Goal: Task Accomplishment & Management: Use online tool/utility

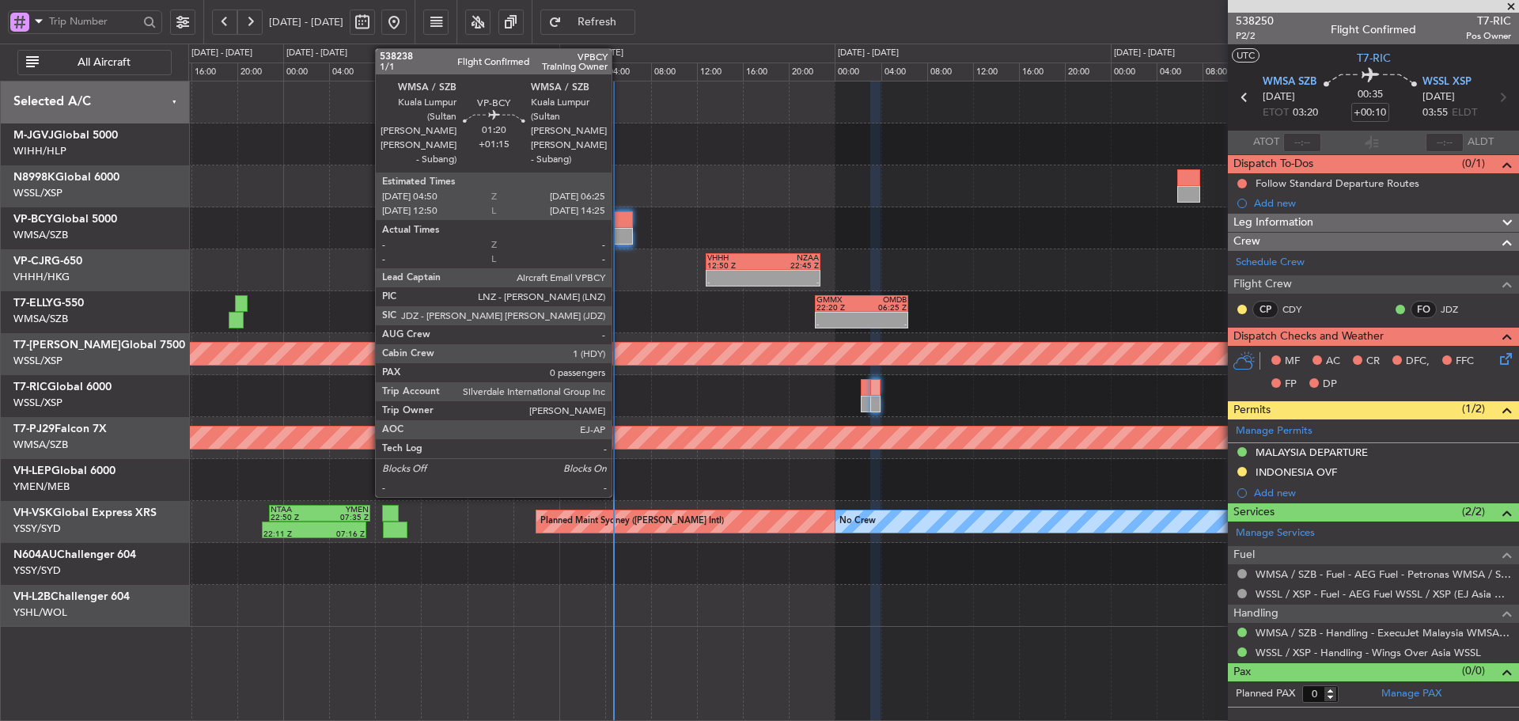
click at [618, 219] on div at bounding box center [623, 219] width 19 height 17
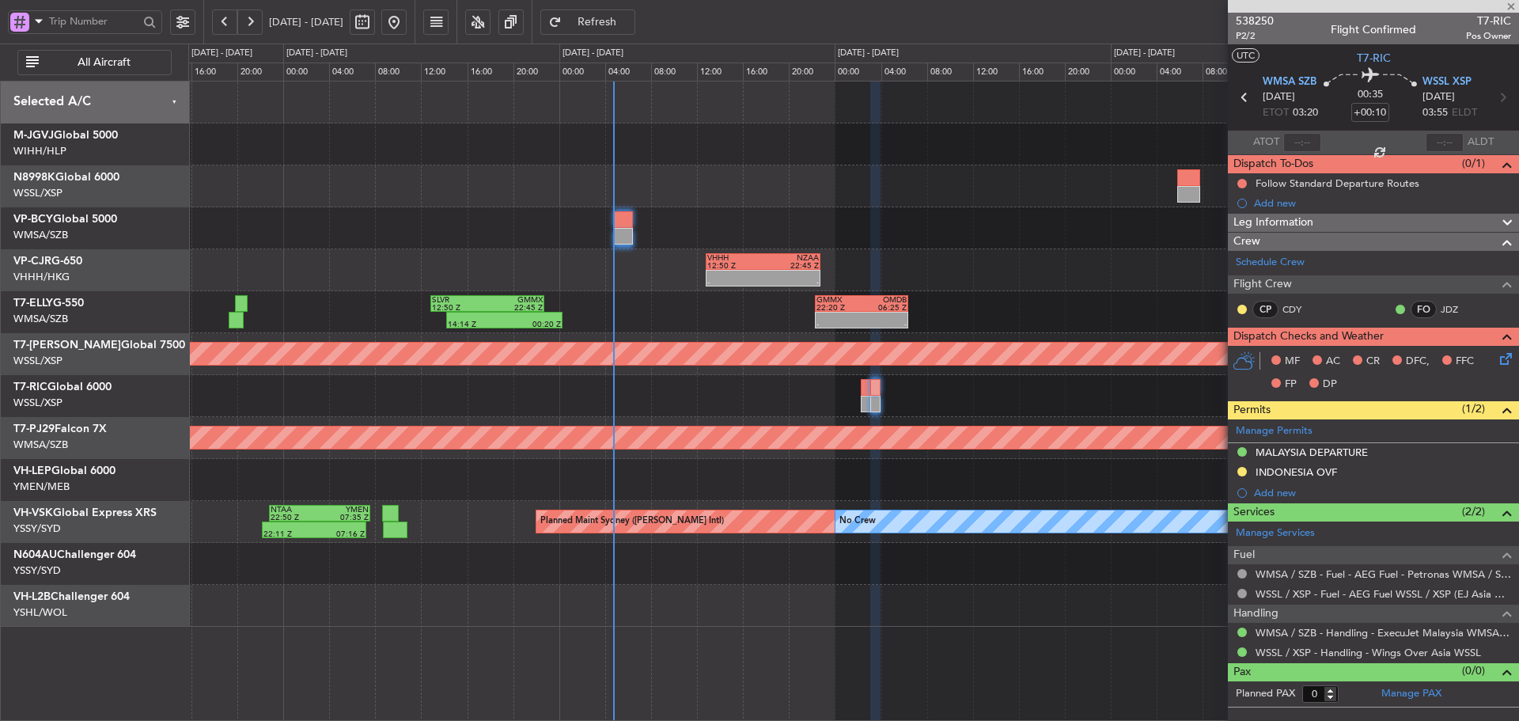
type input "+01:15"
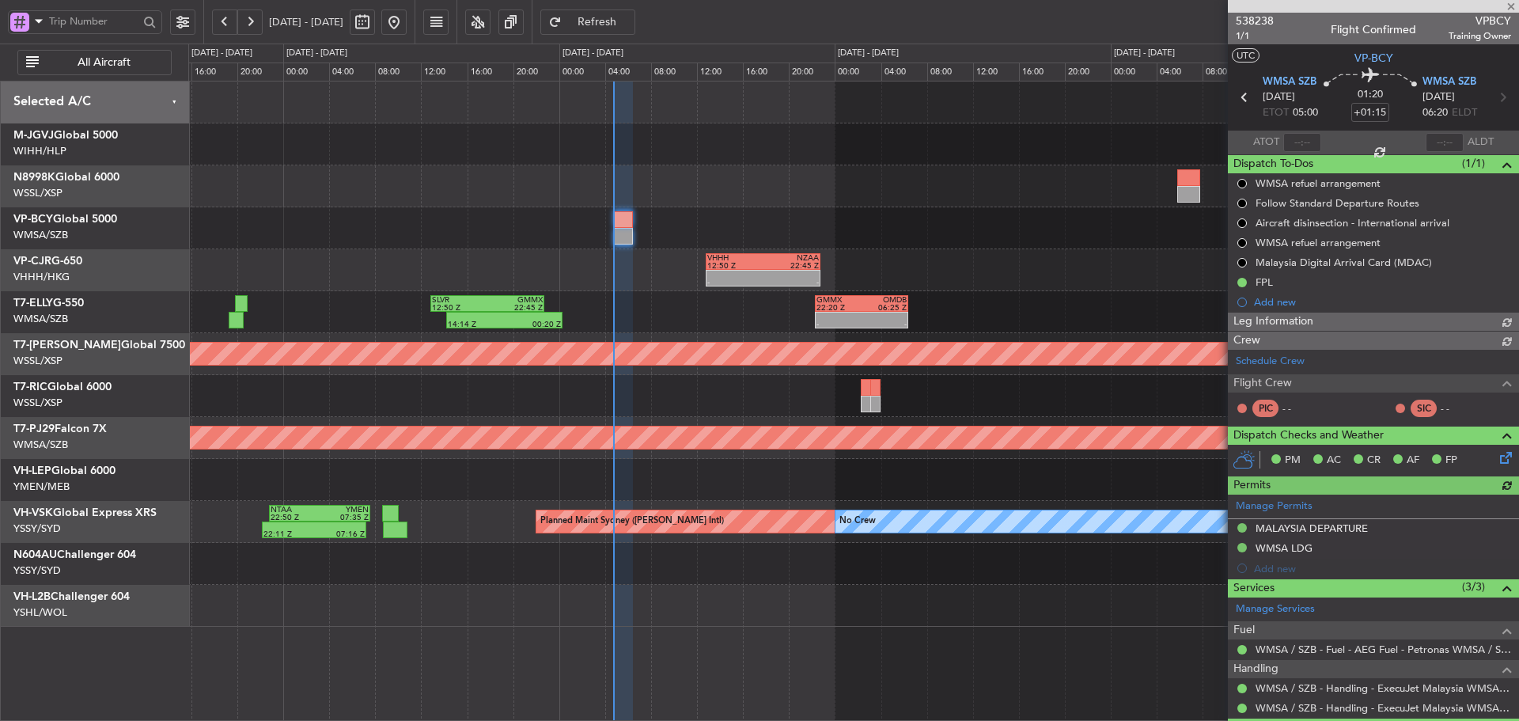
type input "[PERSON_NAME] (HHAFI)"
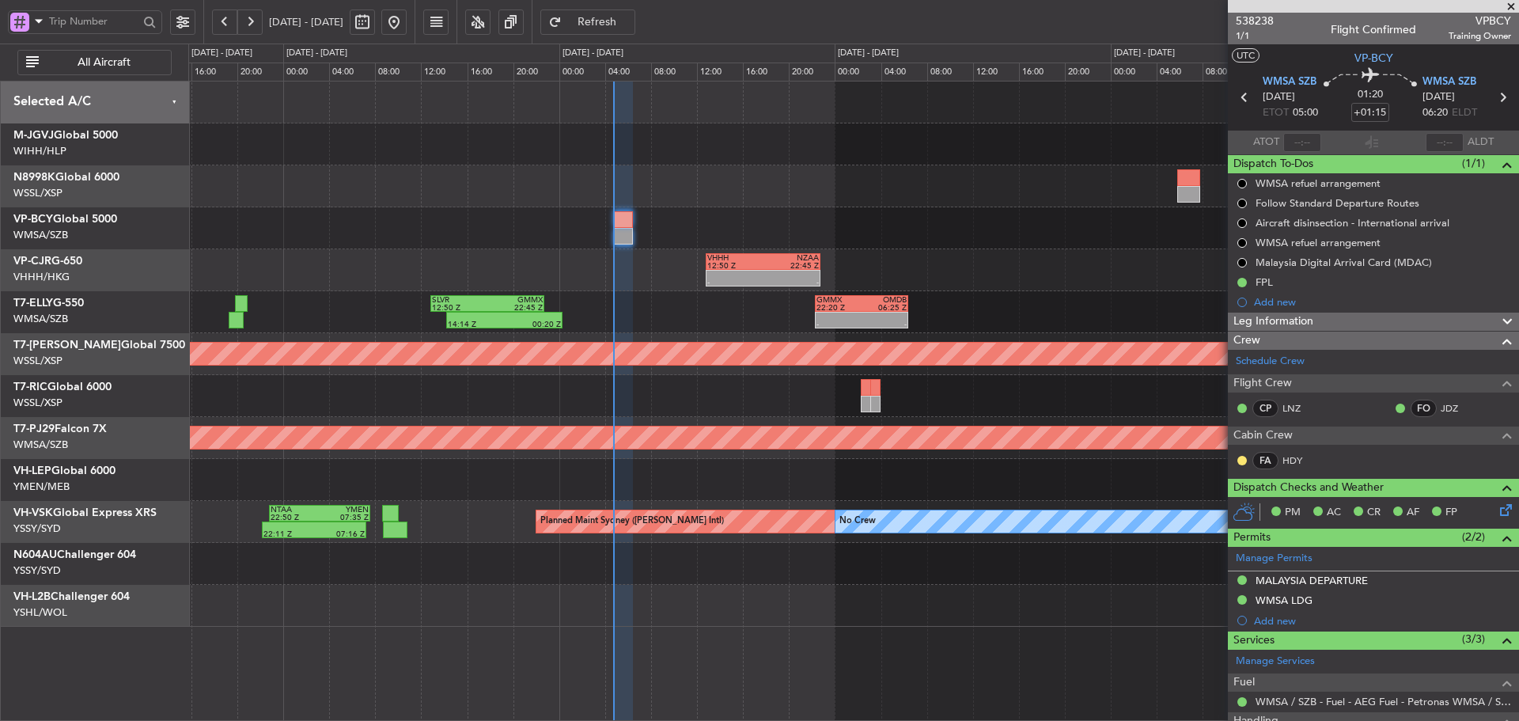
click at [1510, 4] on span at bounding box center [1511, 7] width 16 height 14
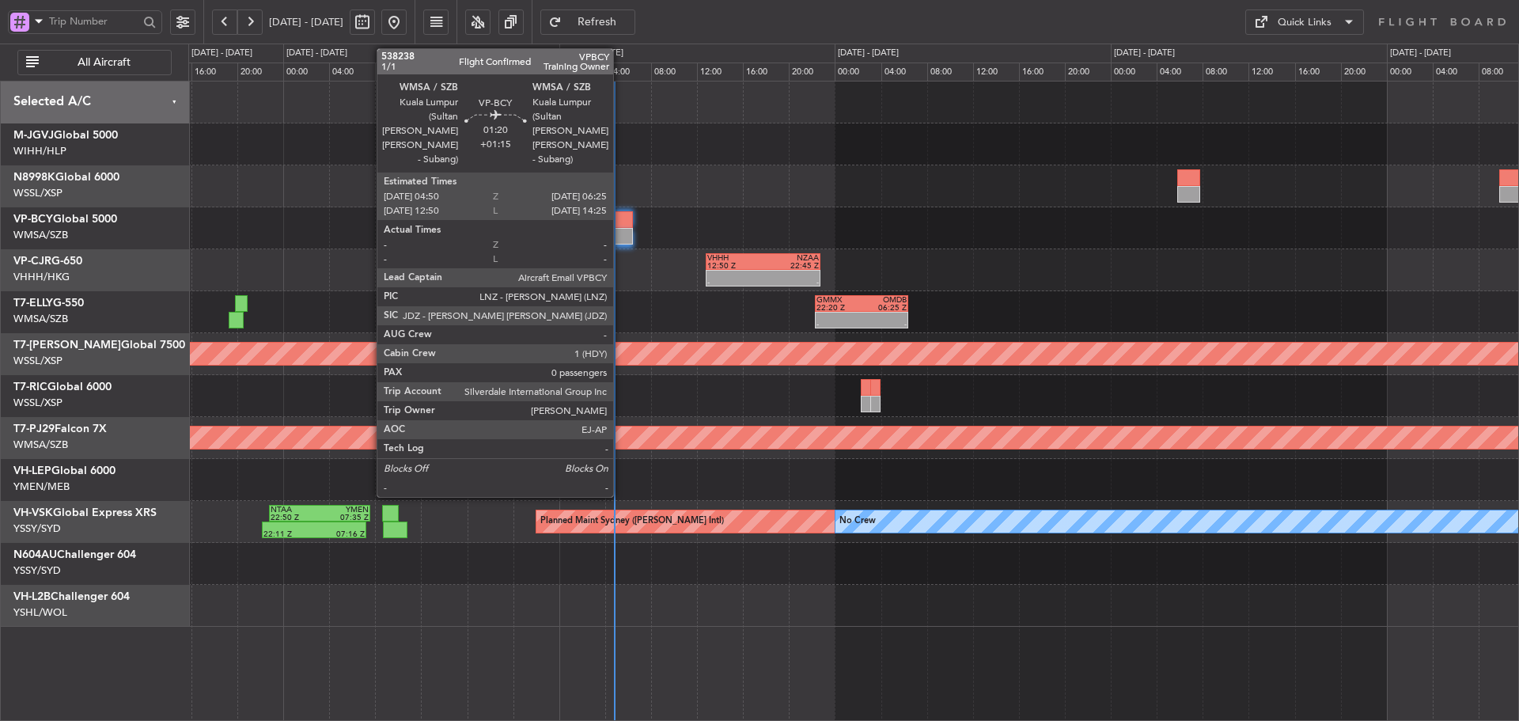
click at [620, 227] on div at bounding box center [623, 219] width 19 height 17
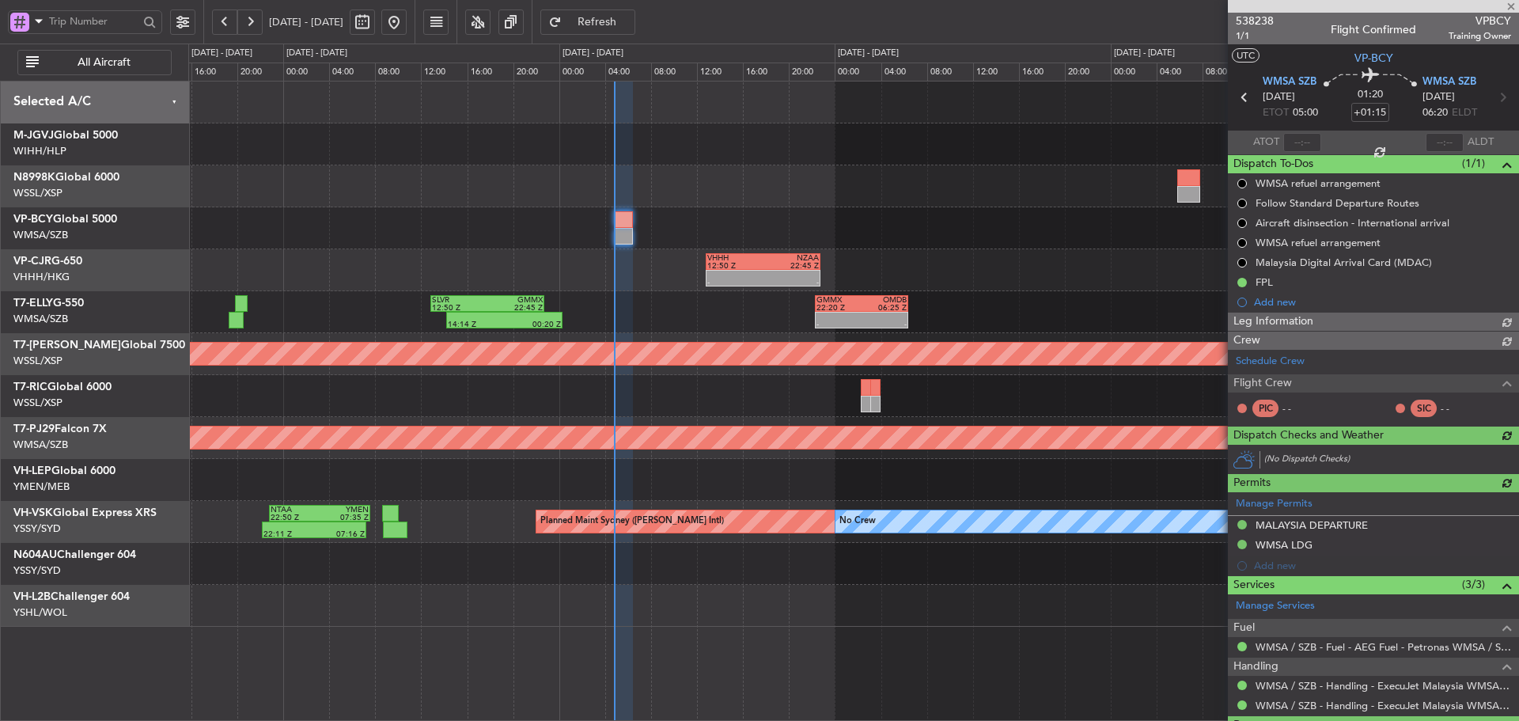
type input "[PERSON_NAME] (HHAFI)"
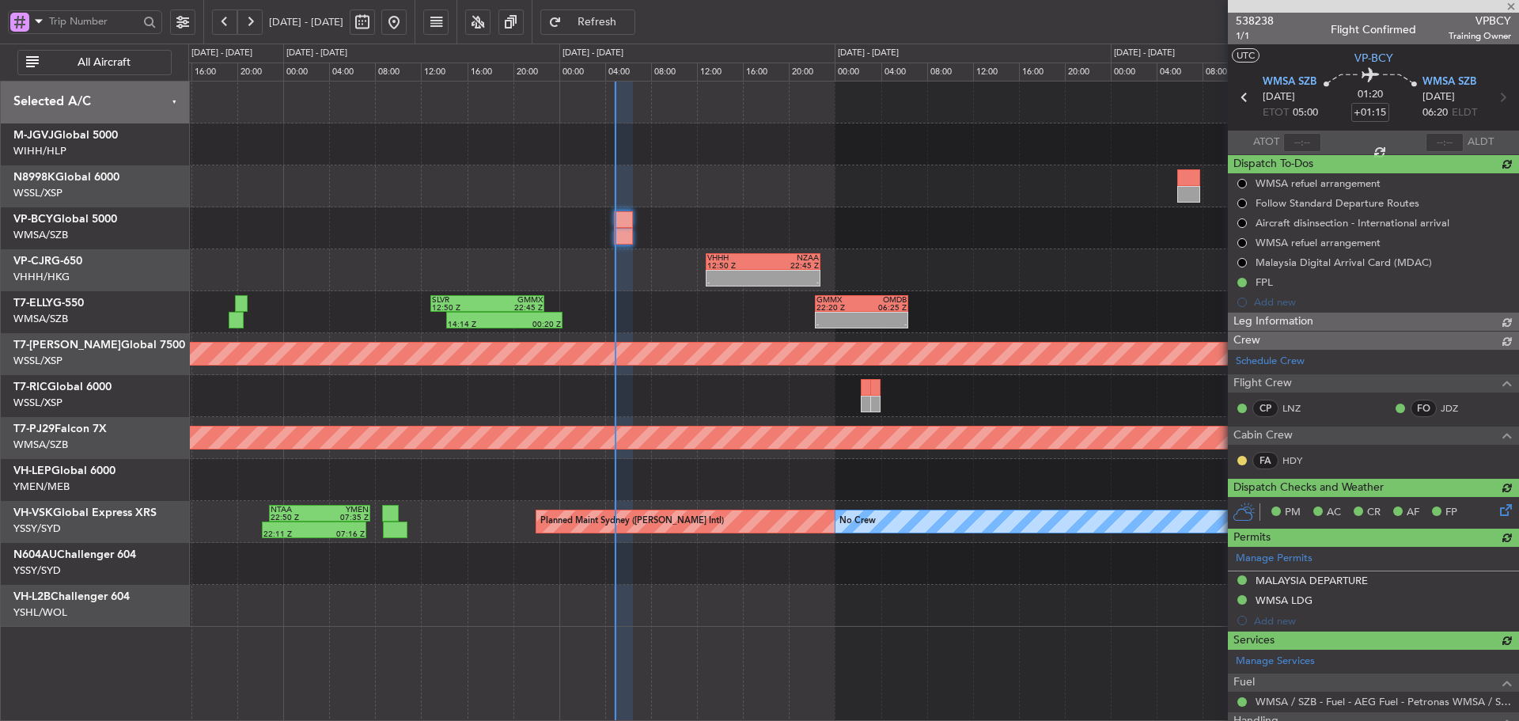
type input "[PERSON_NAME] (HHAFI)"
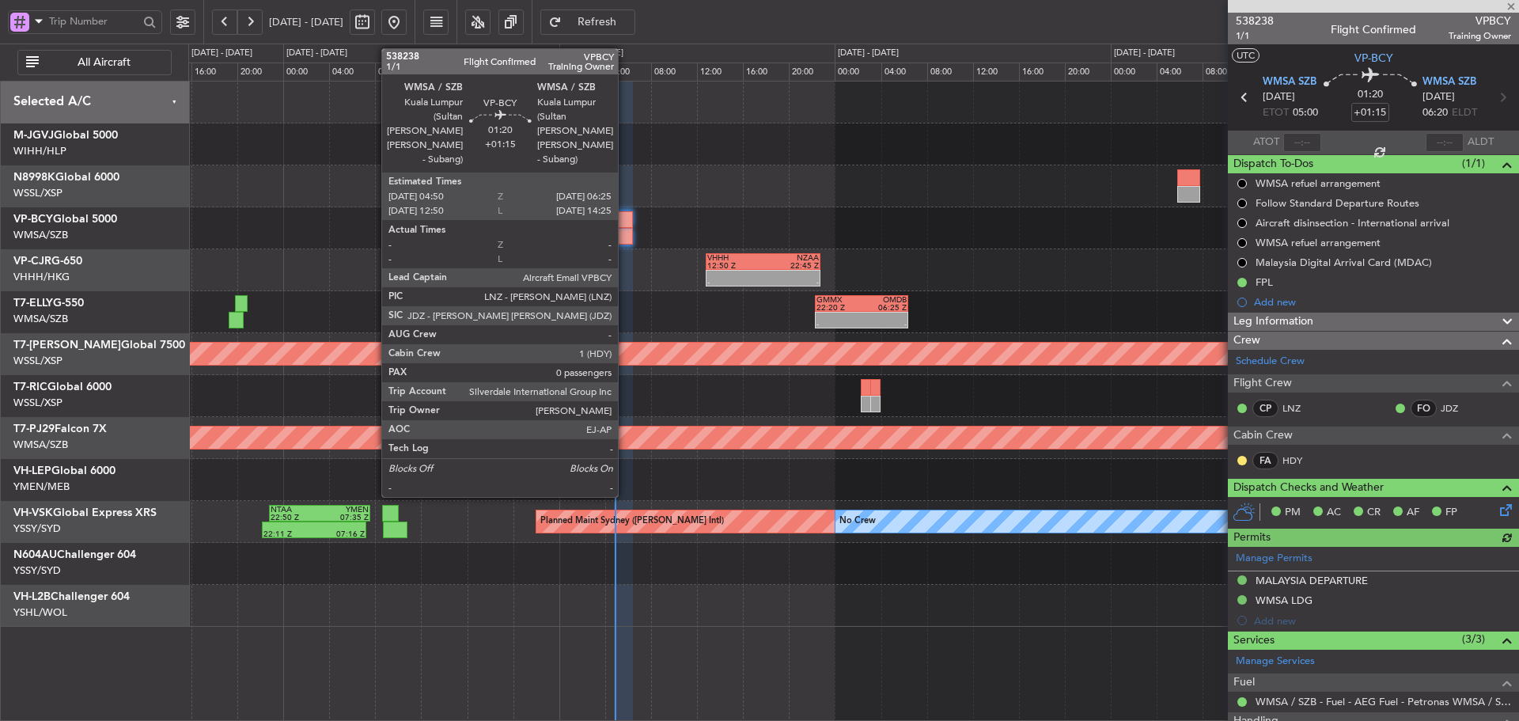
click at [625, 220] on div at bounding box center [623, 219] width 19 height 17
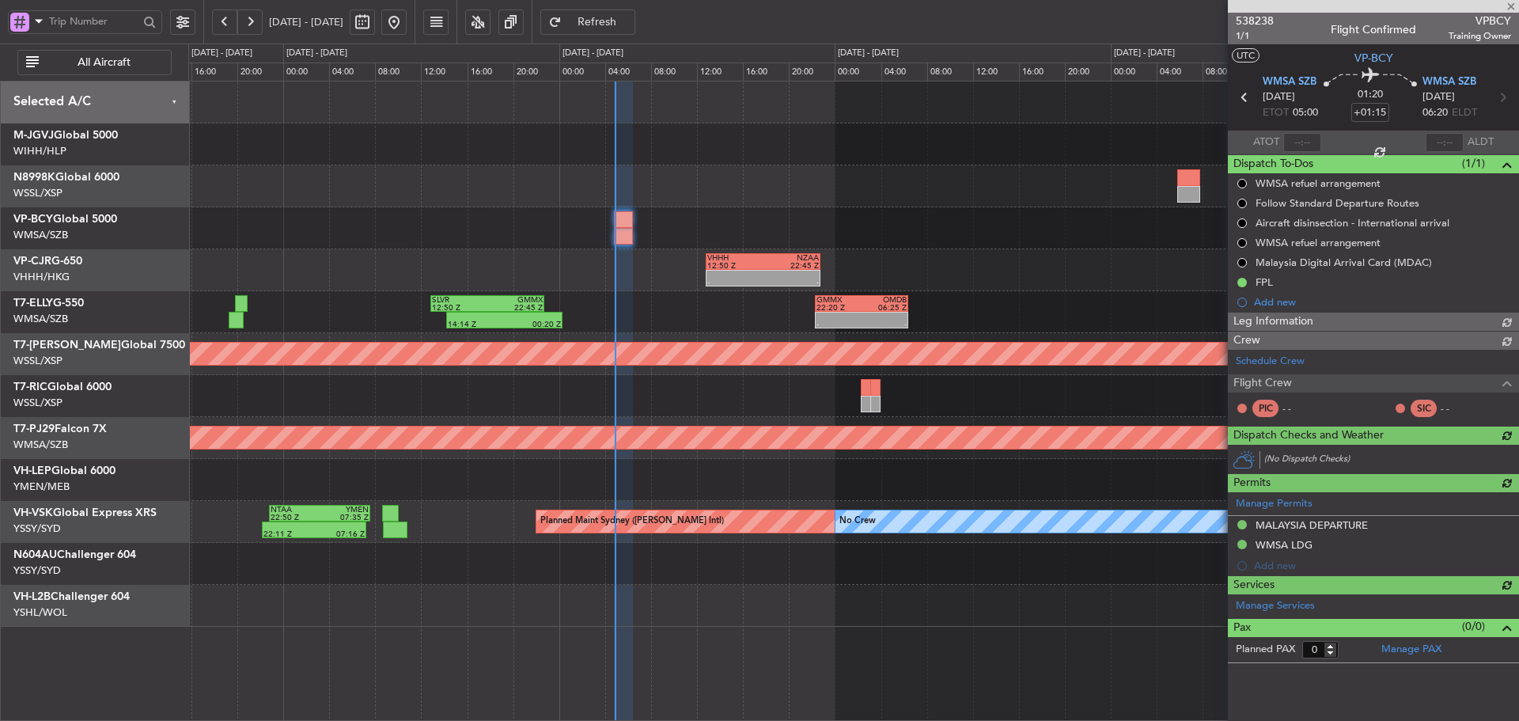
type input "[PERSON_NAME] (HHAFI)"
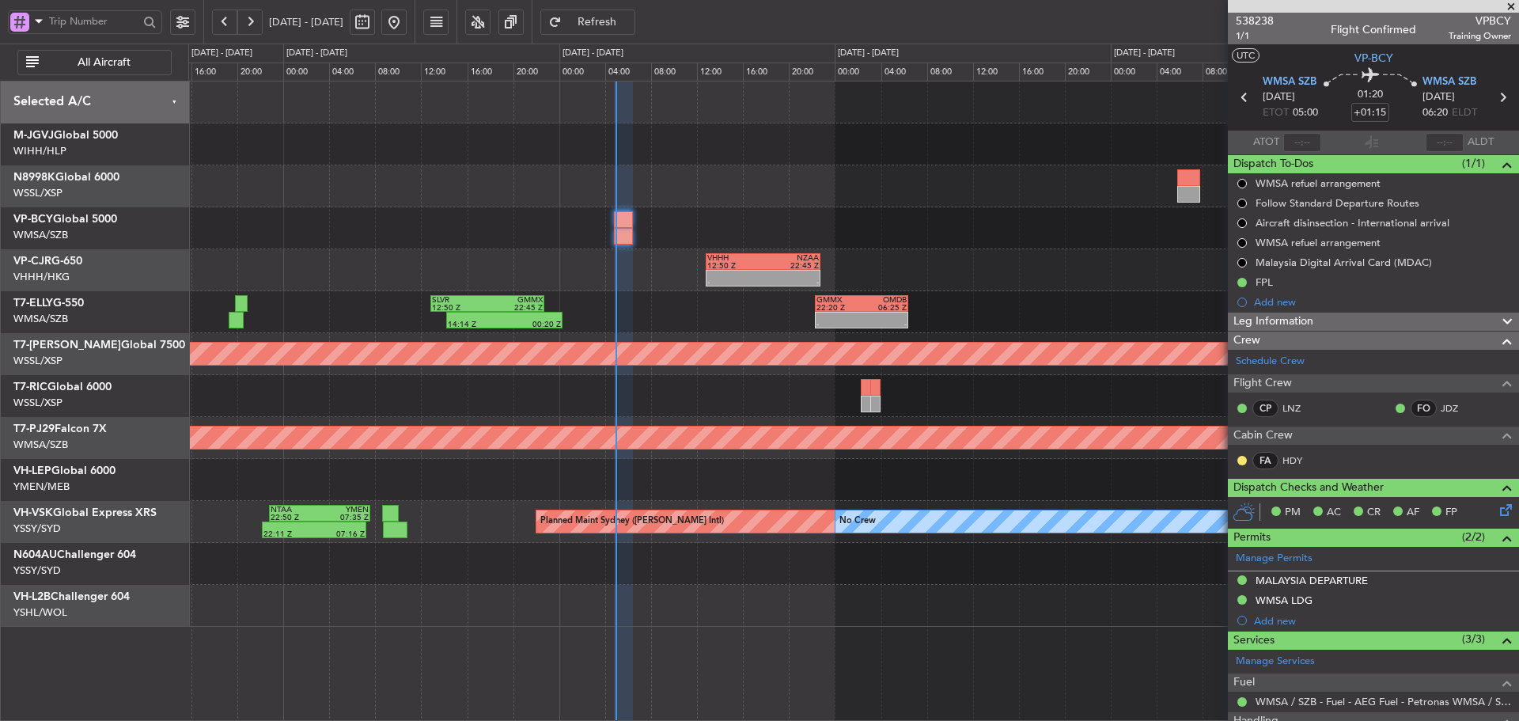
type input "[PERSON_NAME] (HHAFI)"
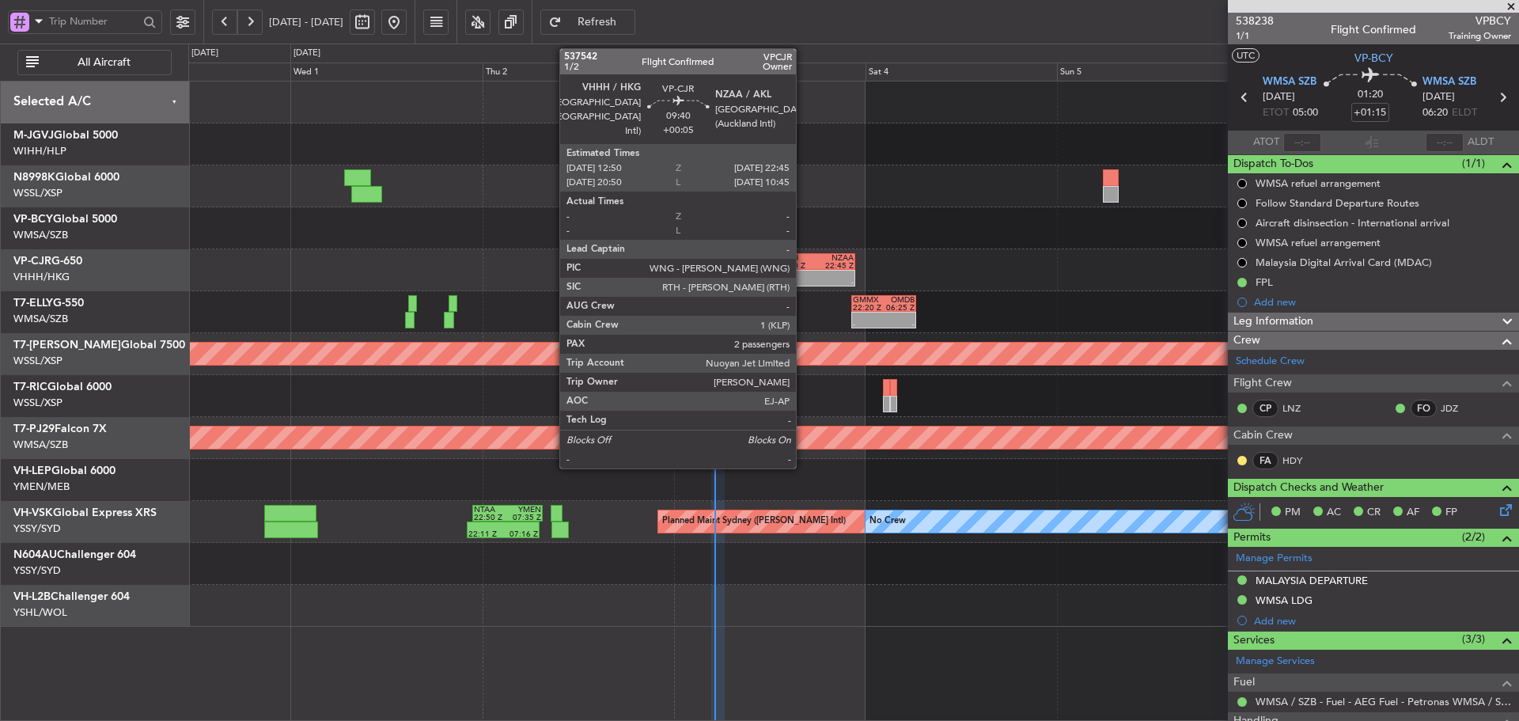
click at [803, 275] on div at bounding box center [796, 274] width 38 height 8
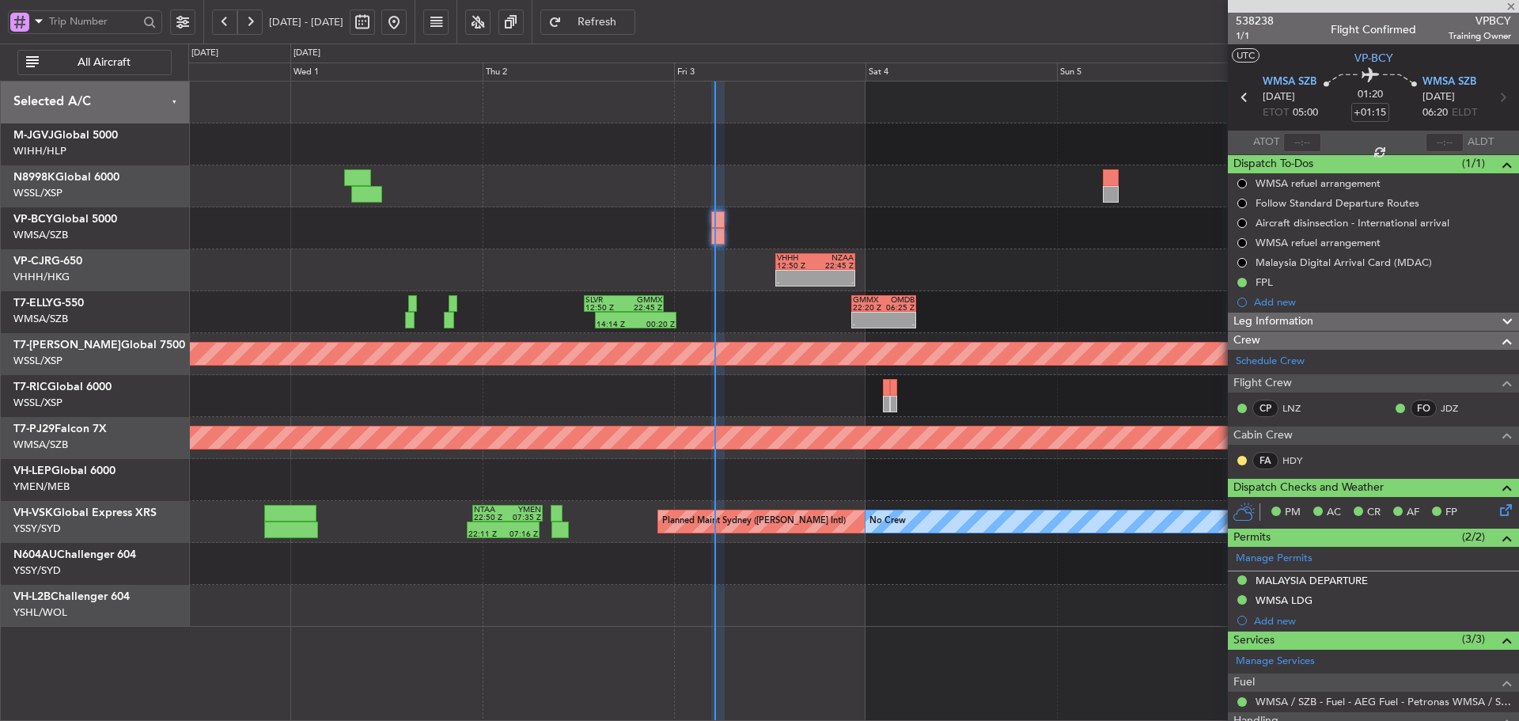
type input "+00:05"
type input "2"
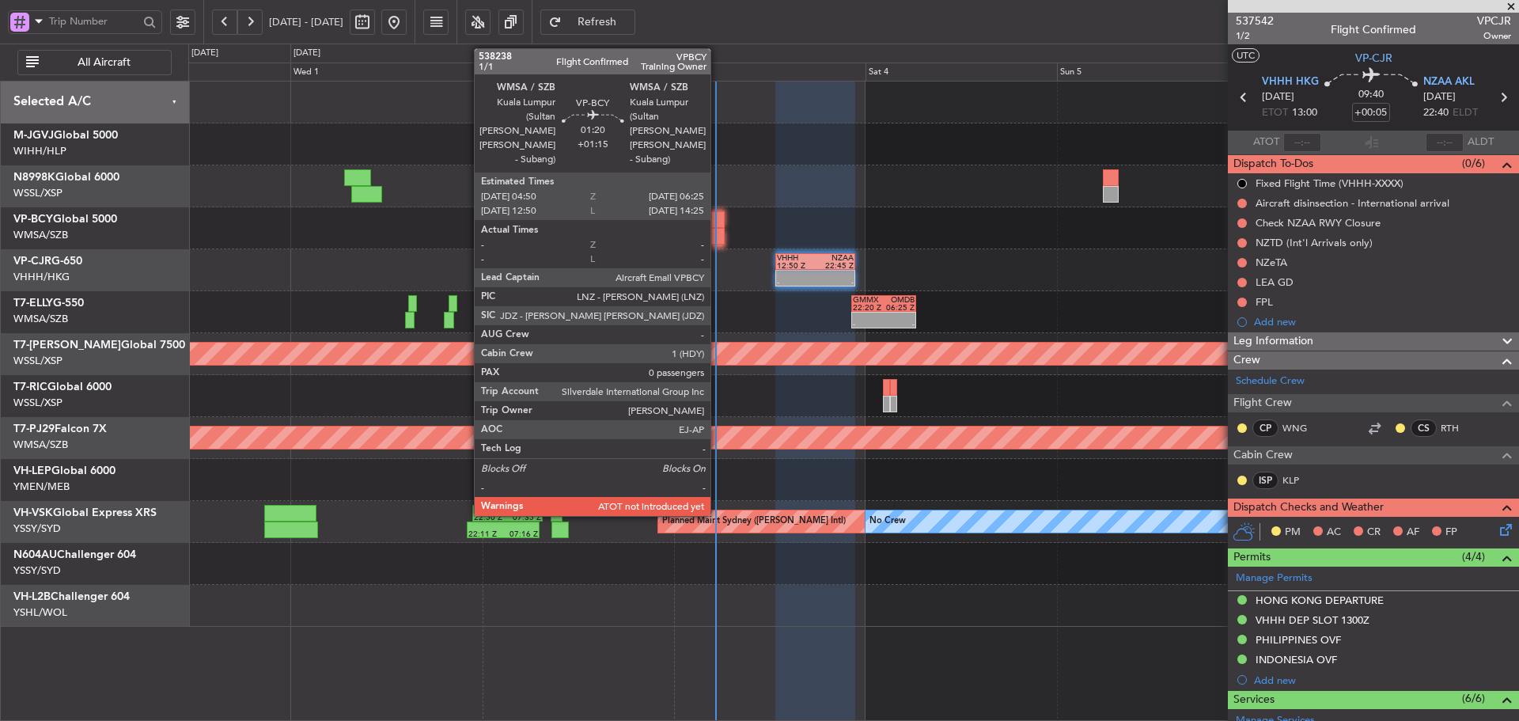
click at [717, 233] on div at bounding box center [717, 236] width 13 height 17
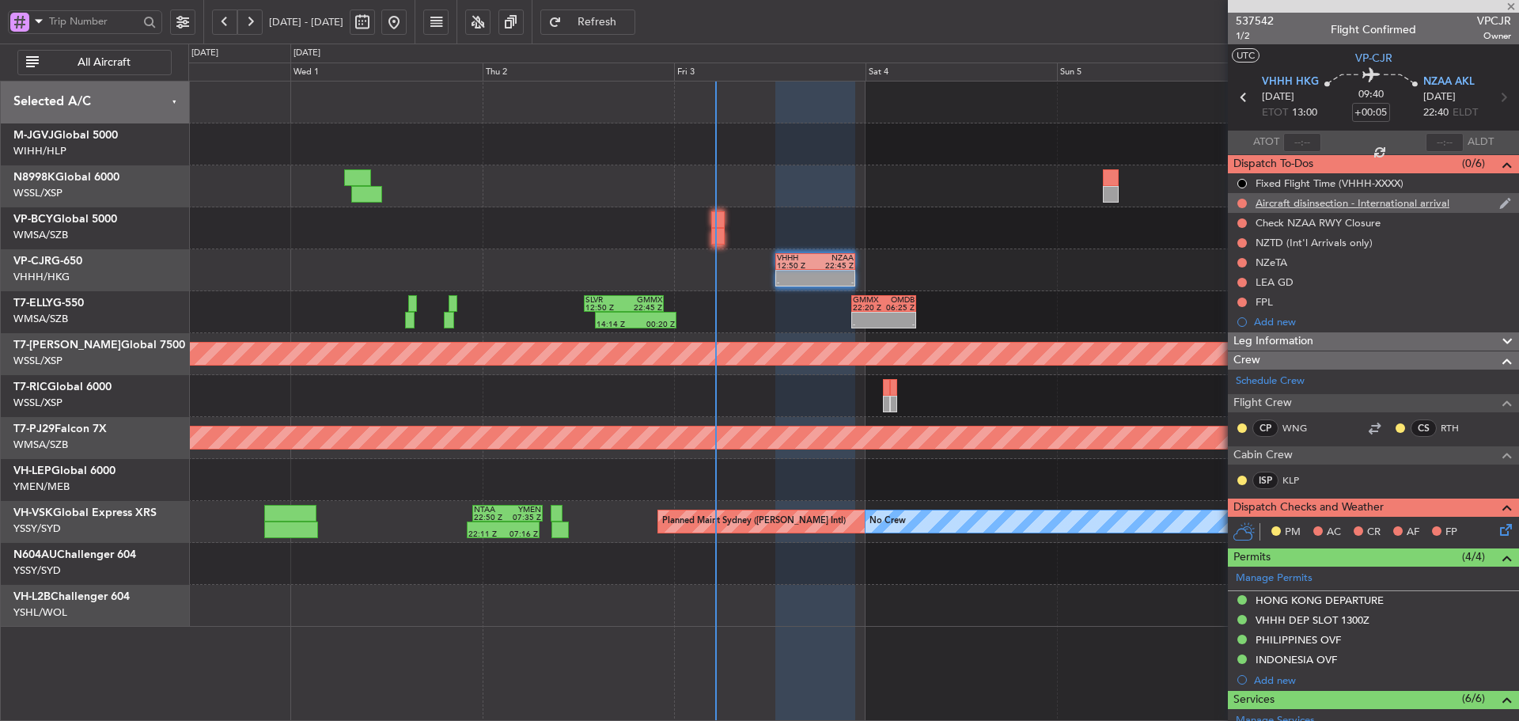
type input "+01:15"
type input "0"
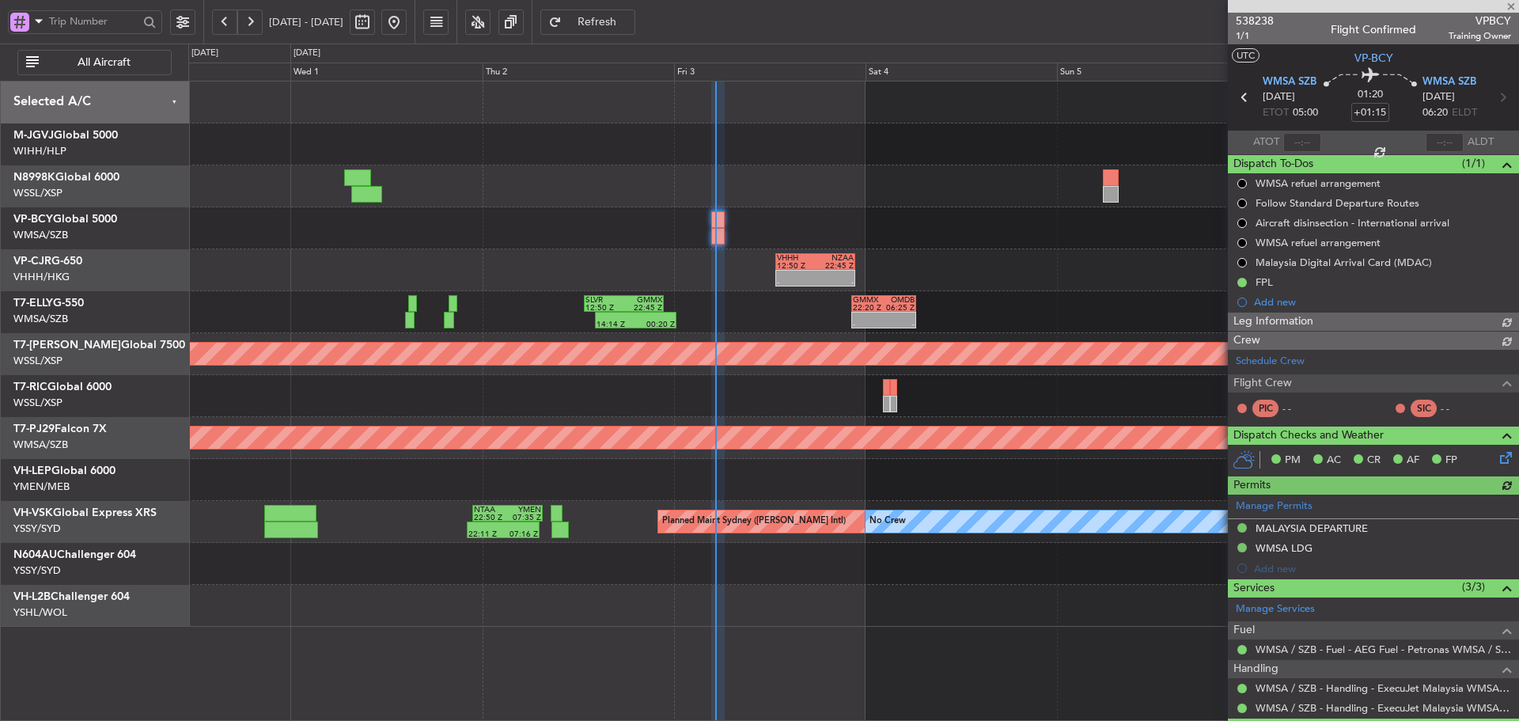
type input "[PERSON_NAME] (HHAFI)"
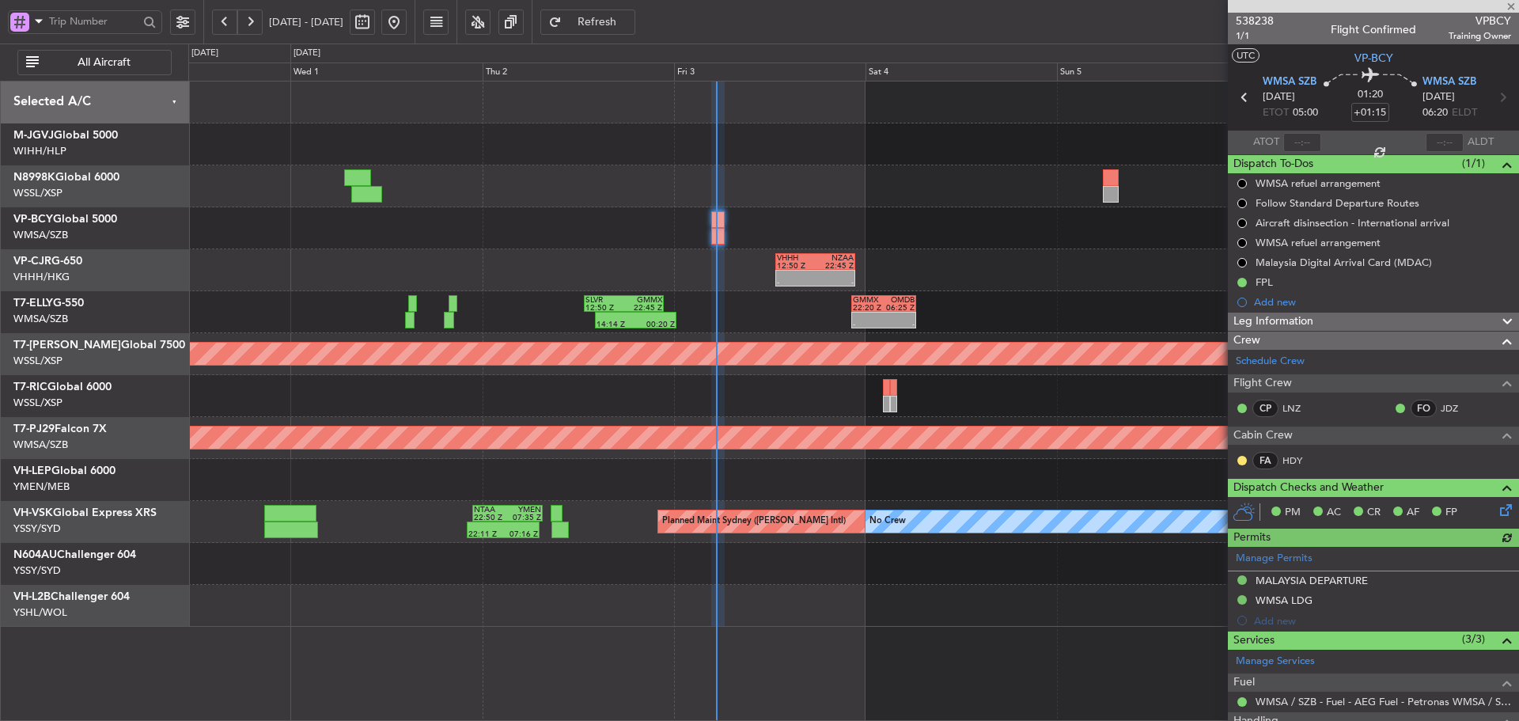
type input "[PERSON_NAME] (HHAFI)"
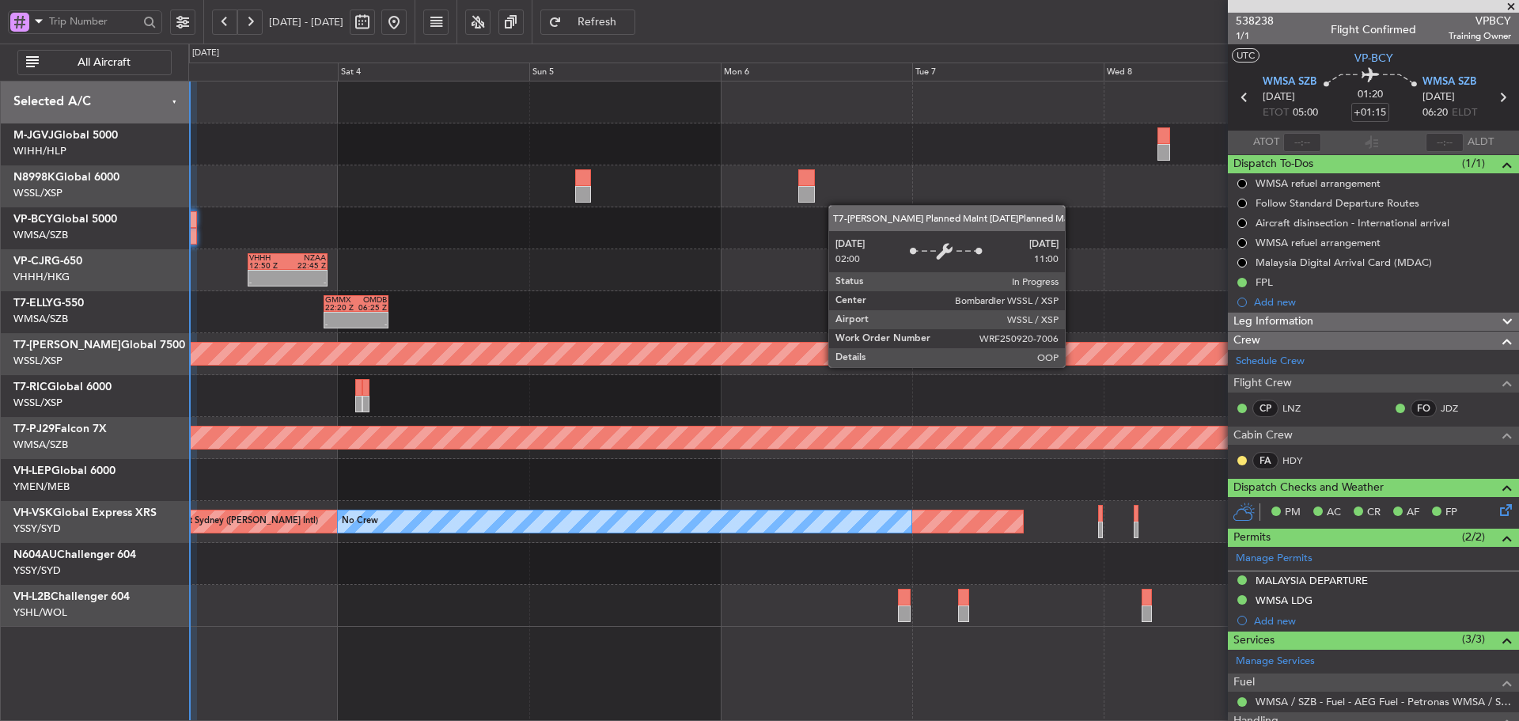
click at [401, 362] on div "Planned Maint [GEOGRAPHIC_DATA] (Seletar)" at bounding box center [216, 354] width 2715 height 25
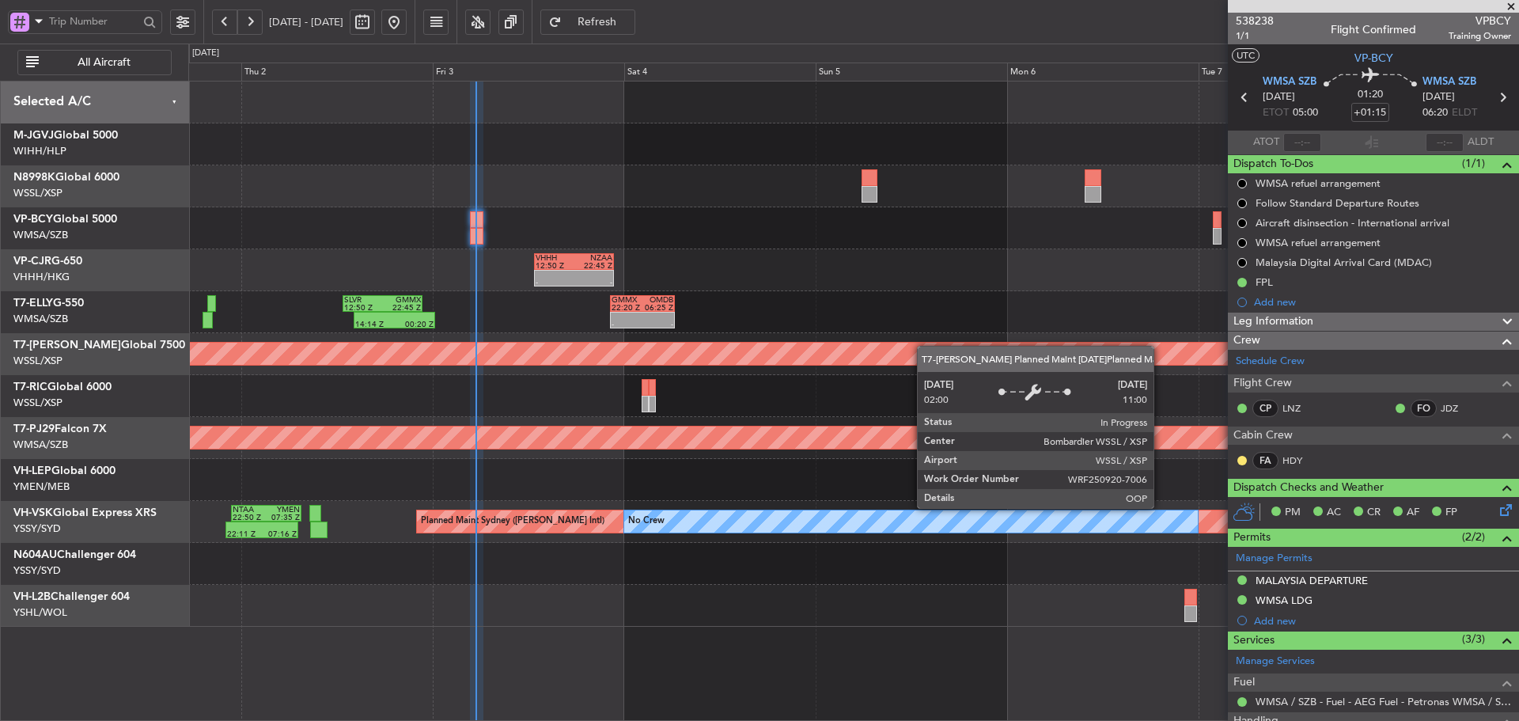
click at [959, 348] on div "VHHH 12:50 Z NZAA 22:45 Z - - Planned Maint [GEOGRAPHIC_DATA] ([GEOGRAPHIC_DATA…" at bounding box center [852, 353] width 1329 height 545
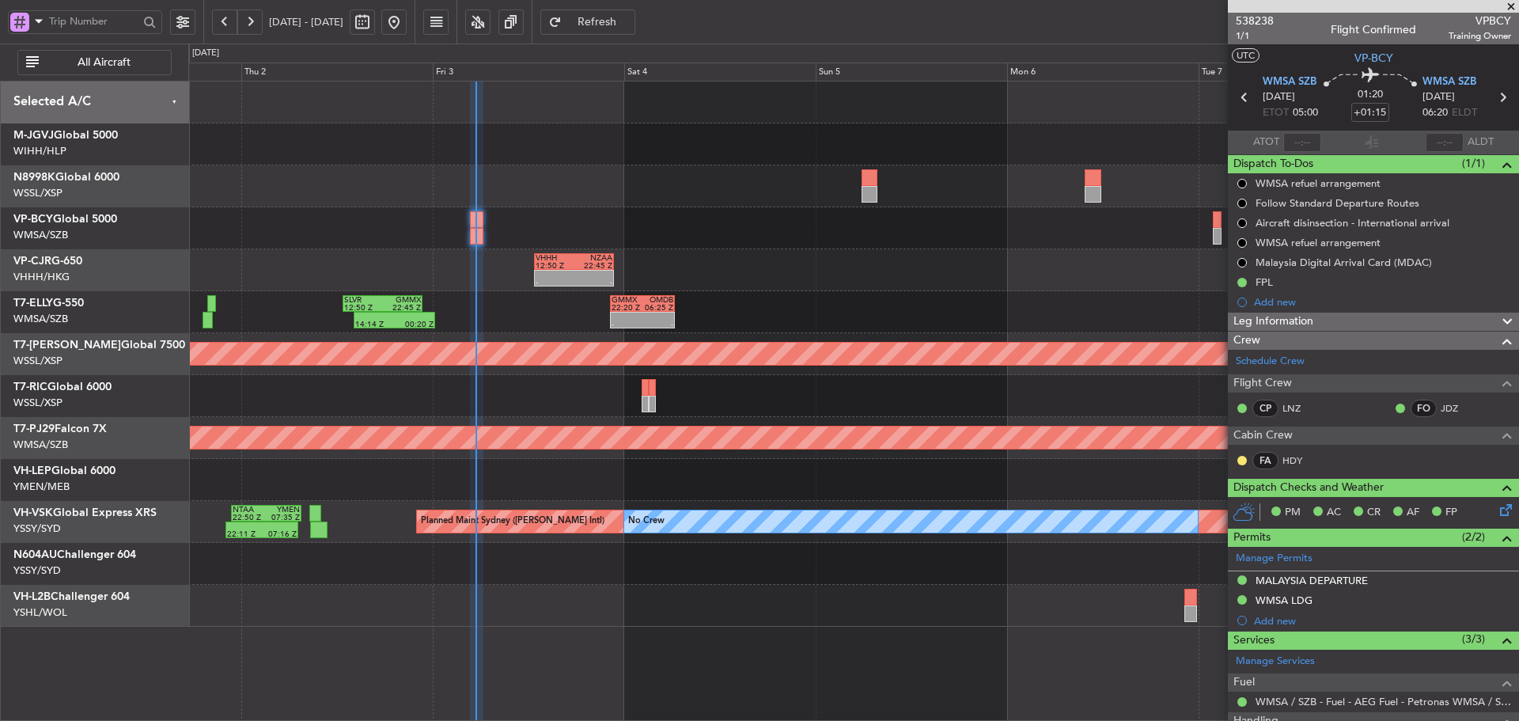
click at [1512, 6] on span at bounding box center [1511, 7] width 16 height 14
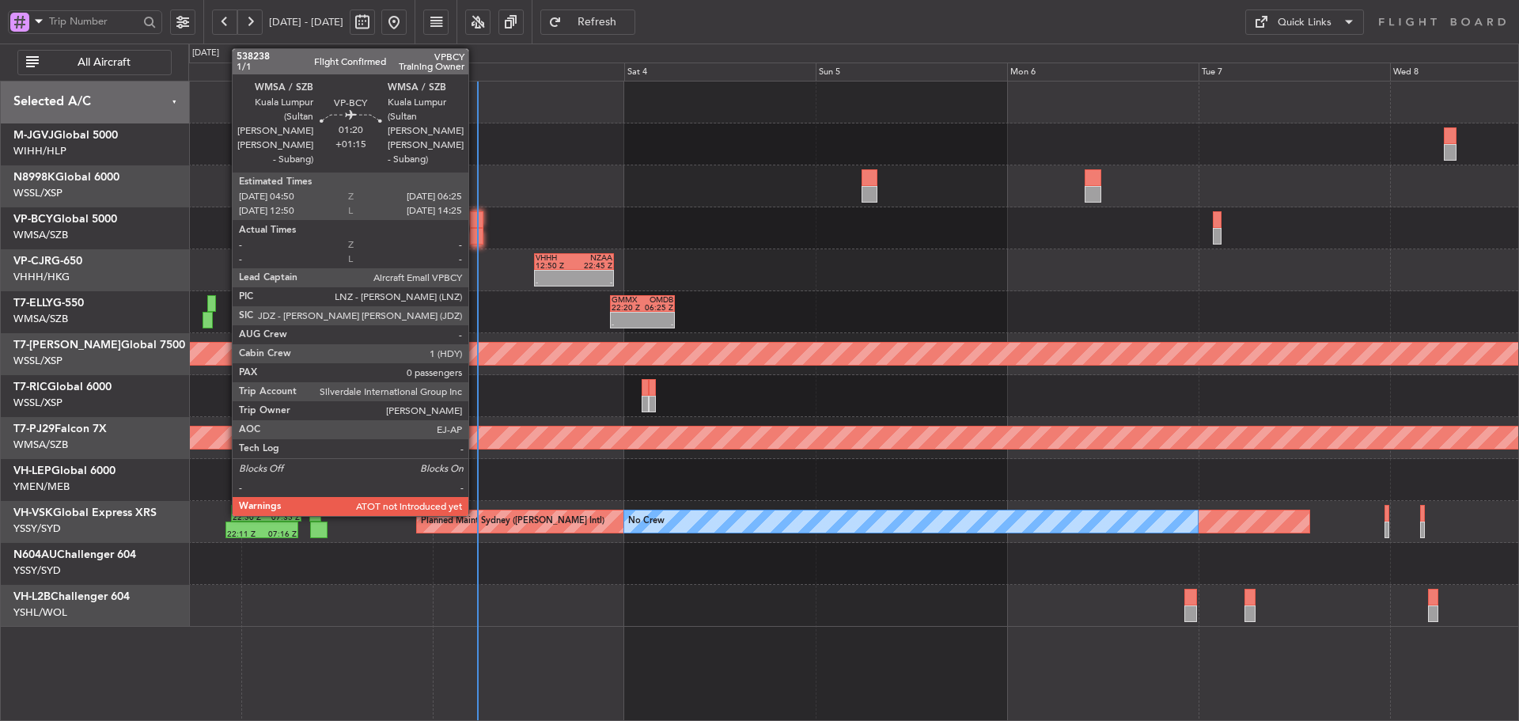
click at [475, 233] on div at bounding box center [476, 236] width 13 height 17
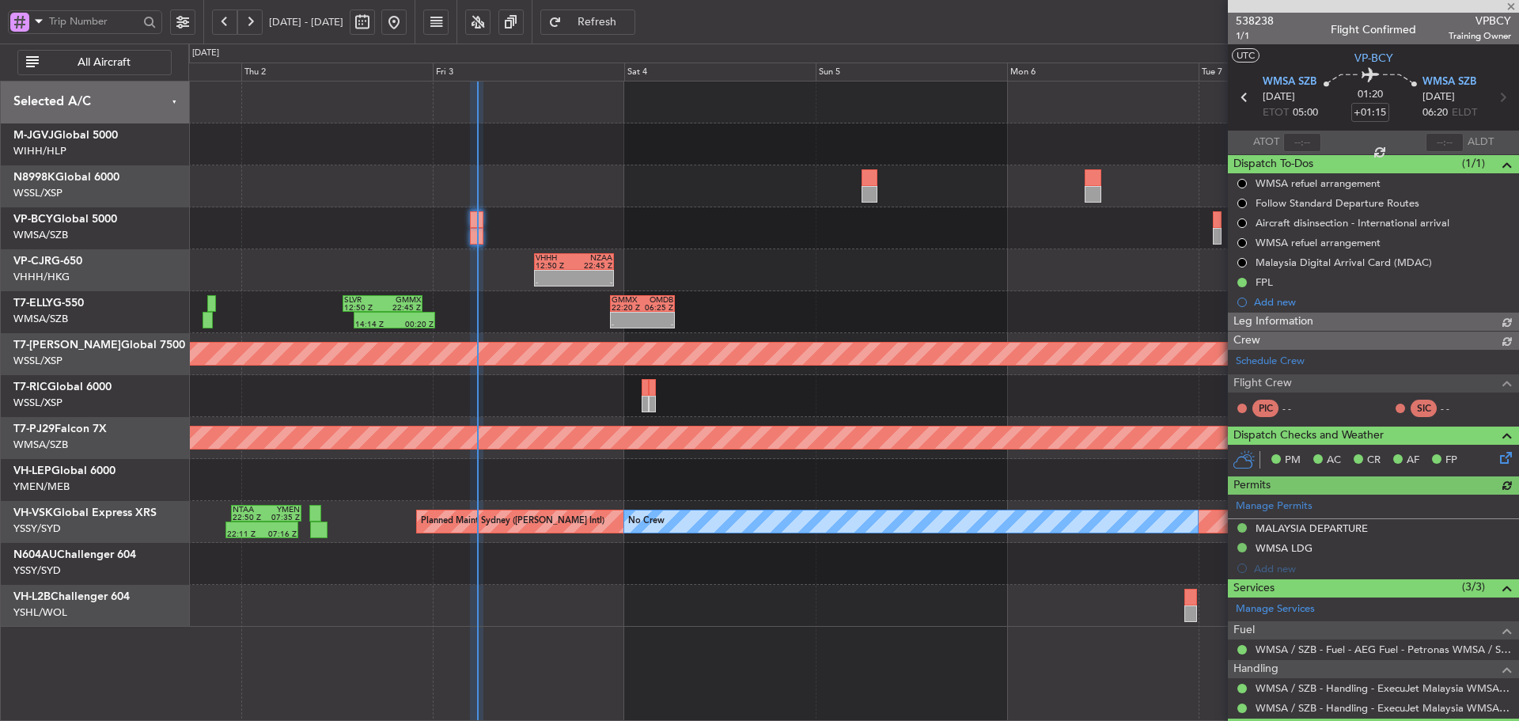
type input "[PERSON_NAME] (HHAFI)"
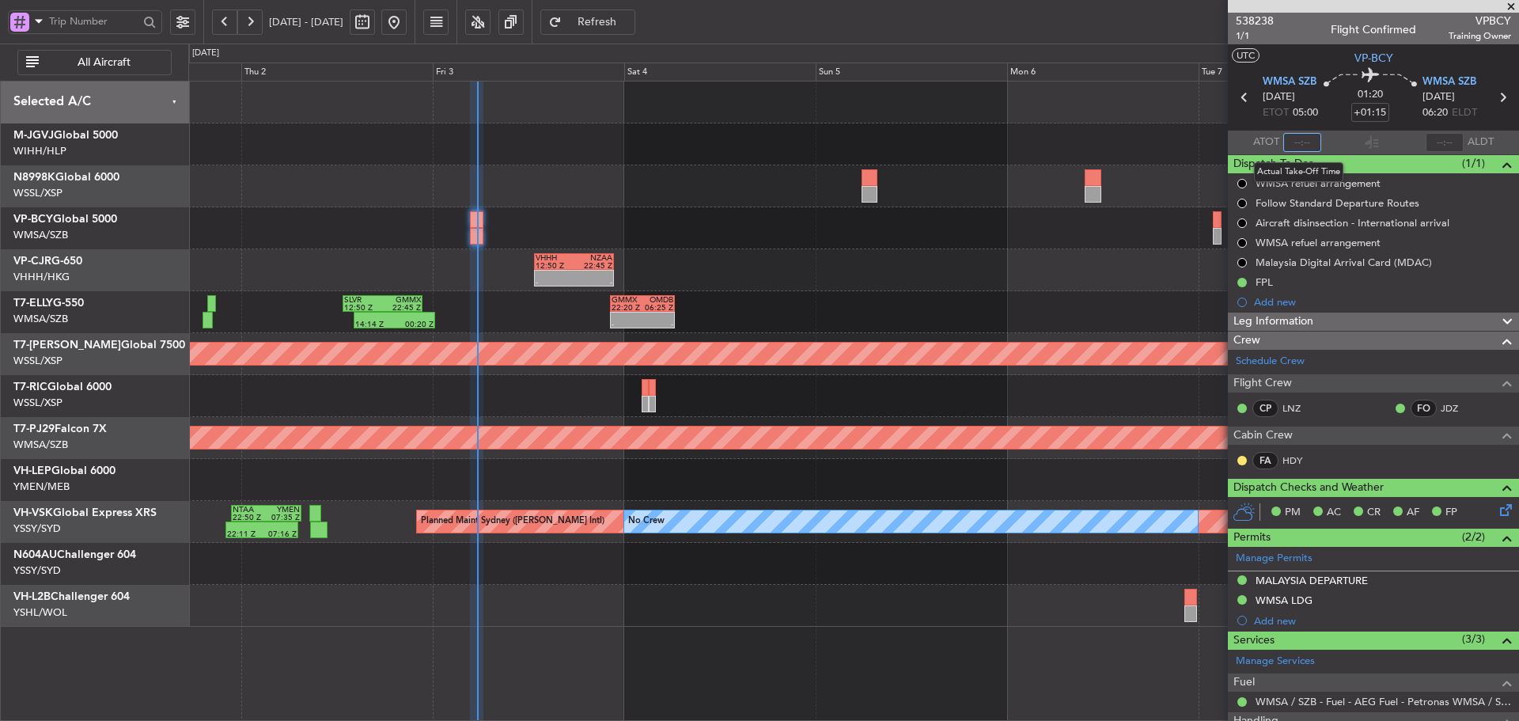
click at [1305, 139] on input "text" at bounding box center [1302, 142] width 38 height 19
click at [1348, 140] on section "ATOT 0534 ALDT" at bounding box center [1372, 142] width 291 height 24
type input "05:34"
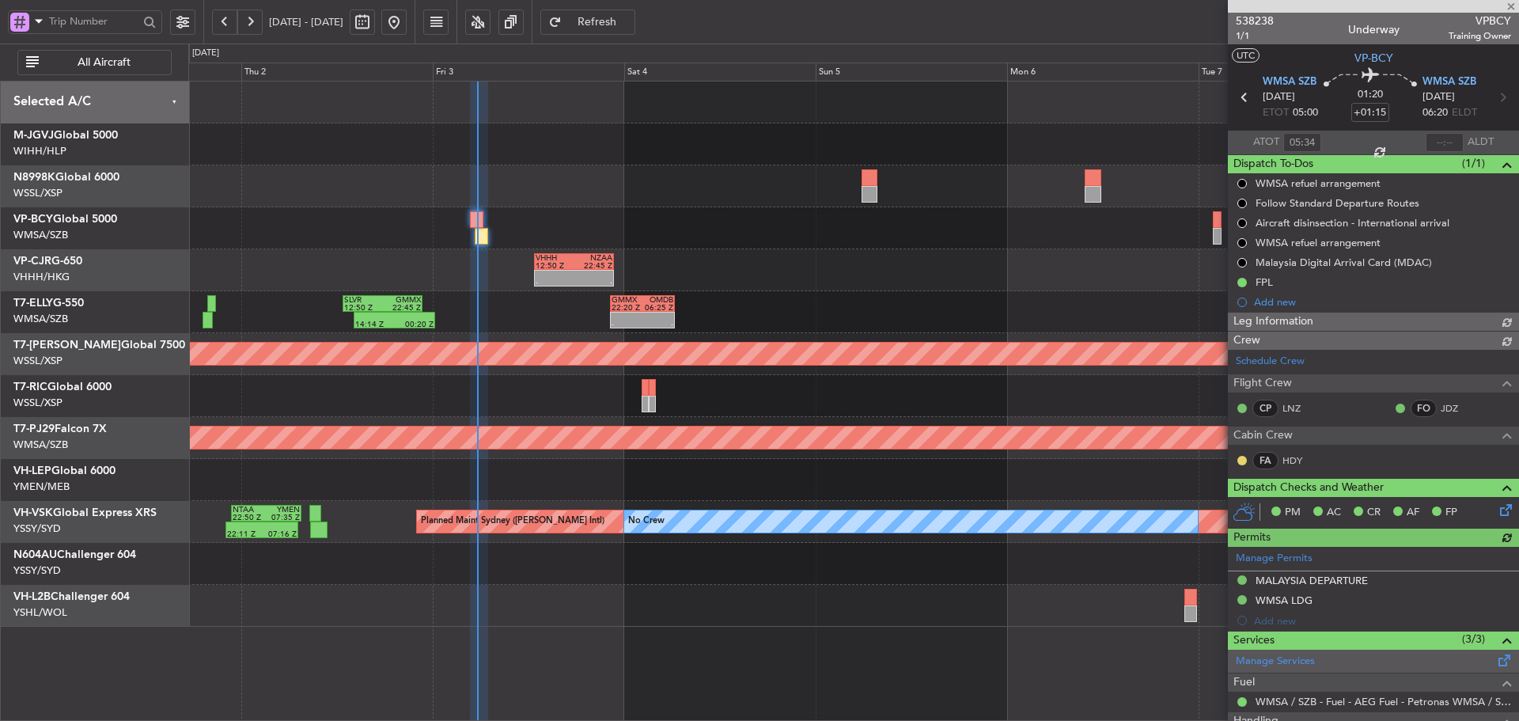
type input "[PERSON_NAME] (HHAFI)"
